Goal: Check status: Check status

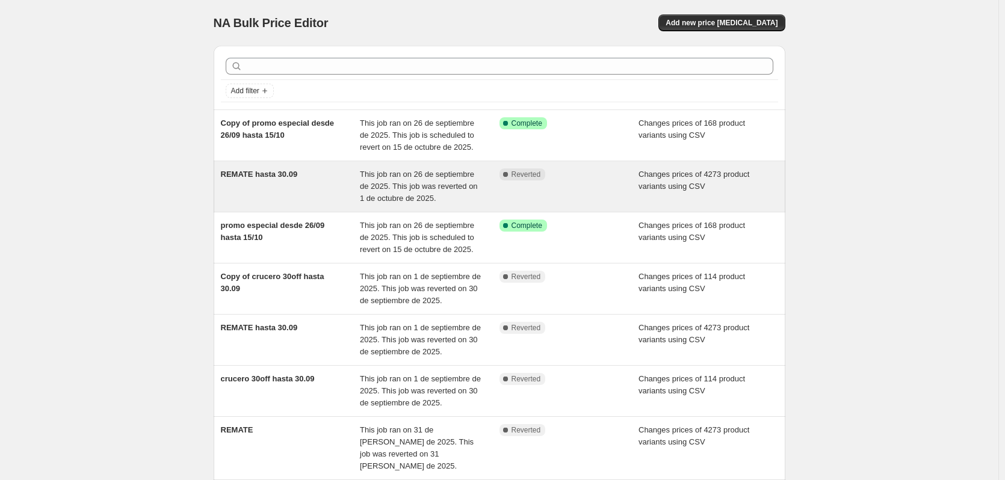
click at [438, 182] on span "This job ran on 26 de septiembre de 2025. This job was reverted on 1 de octubre…" at bounding box center [419, 186] width 118 height 33
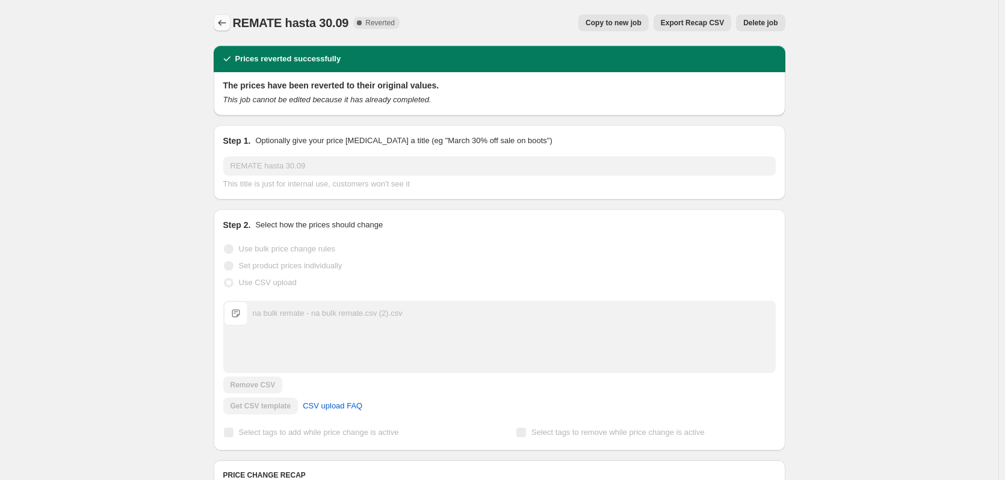
click at [224, 25] on icon "Price change jobs" at bounding box center [222, 23] width 12 height 12
